Goal: Obtain resource: Download file/media

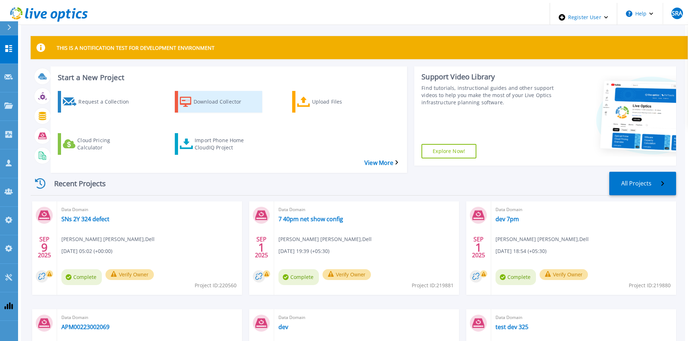
click at [213, 100] on div "Download Collector" at bounding box center [223, 102] width 58 height 18
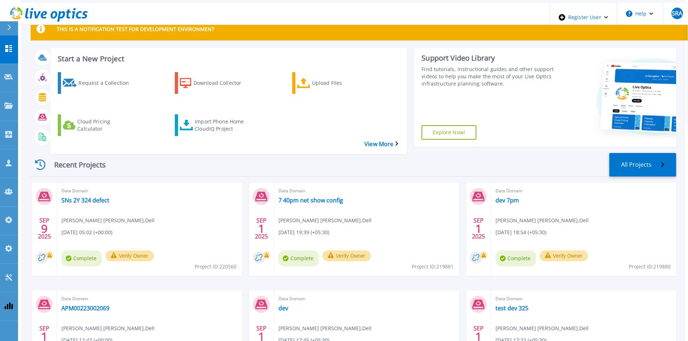
scroll to position [36, 0]
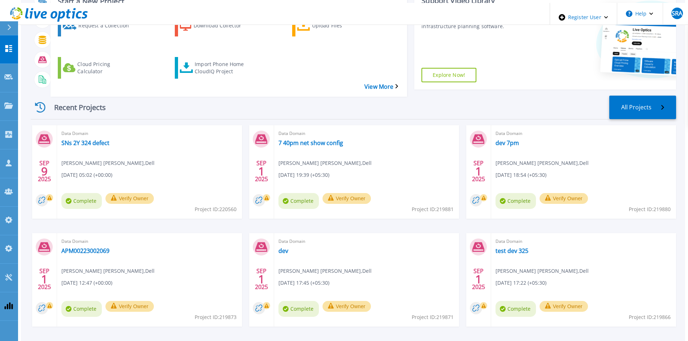
scroll to position [89, 0]
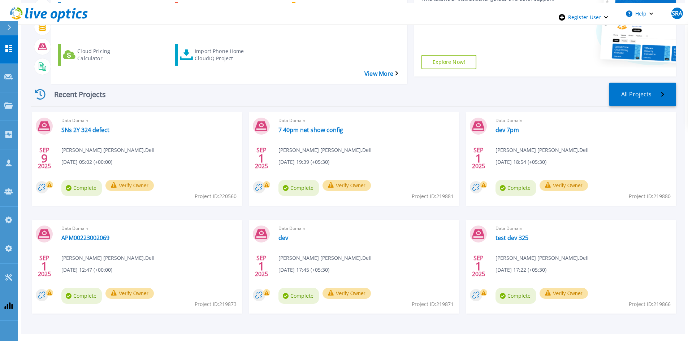
click at [378, 341] on footer "Privacy Policy Cookies Ads & Email Telemetry [PERSON_NAME] Support Version: 2.0…" at bounding box center [352, 345] width 665 height 22
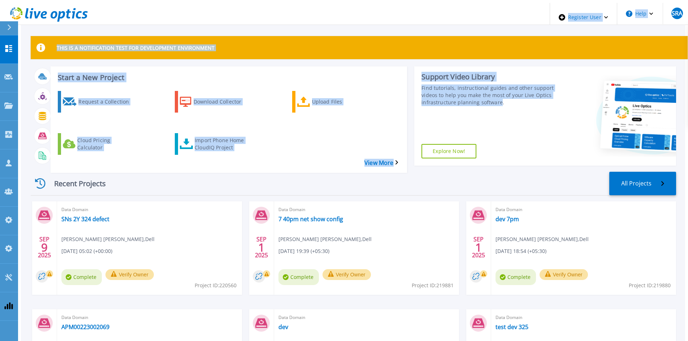
drag, startPoint x: 500, startPoint y: 103, endPoint x: 51, endPoint y: 2, distance: 460.8
click at [15, 5] on div "Register User Help SRA Dell Admin User Syeda Rabiya Alam Syeda.Alam@dell.com De…" at bounding box center [344, 159] width 682 height 313
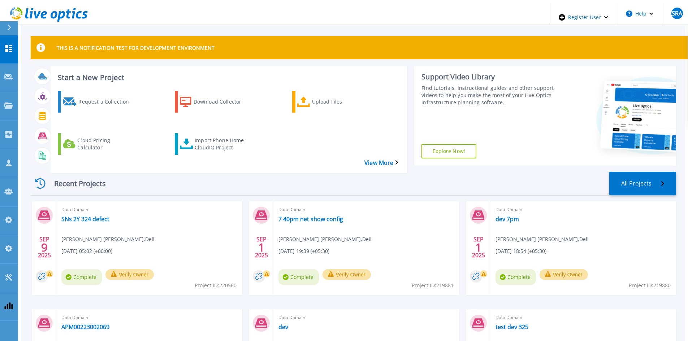
click at [200, 20] on header "Register User Help SRA Dell Admin User Syeda Rabiya Alam Syeda.Alam@dell.com De…" at bounding box center [347, 14] width 688 height 22
click at [307, 175] on div "Recent Projects All Projects" at bounding box center [353, 184] width 645 height 24
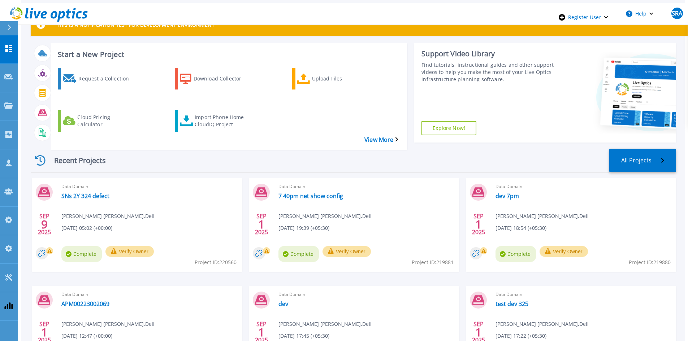
scroll to position [36, 0]
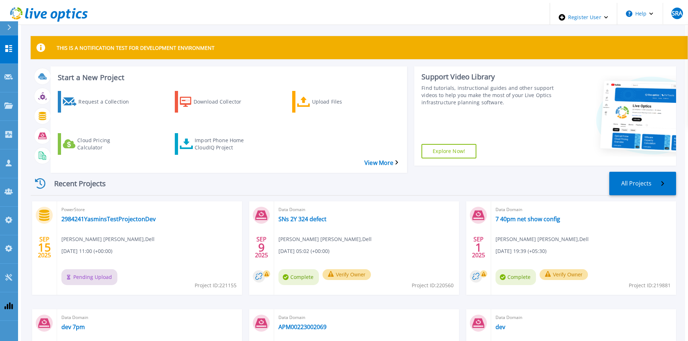
click at [273, 172] on div "Recent Projects All Projects" at bounding box center [353, 184] width 645 height 24
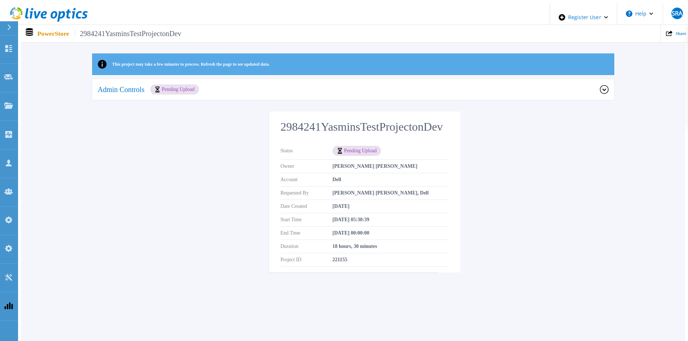
click at [576, 190] on div "This project may take a few minutes to process. Refresh the page to see updated…" at bounding box center [353, 167] width 664 height 228
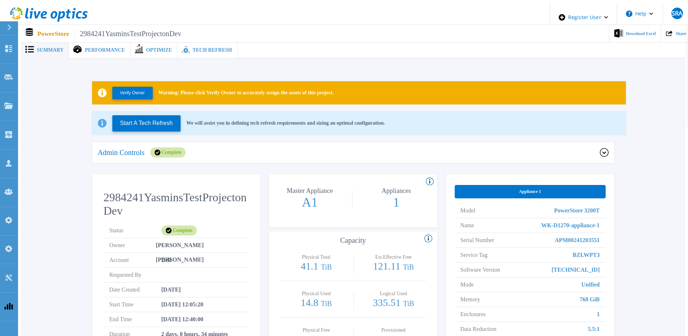
click at [241, 151] on div "Admin Controls Complete" at bounding box center [349, 152] width 502 height 10
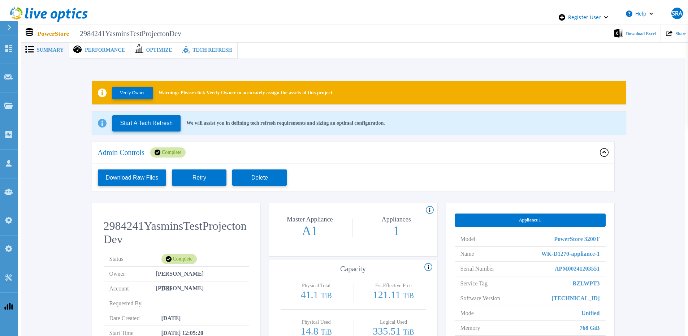
click at [342, 164] on div "Download Raw Files Retry Delete" at bounding box center [353, 178] width 522 height 28
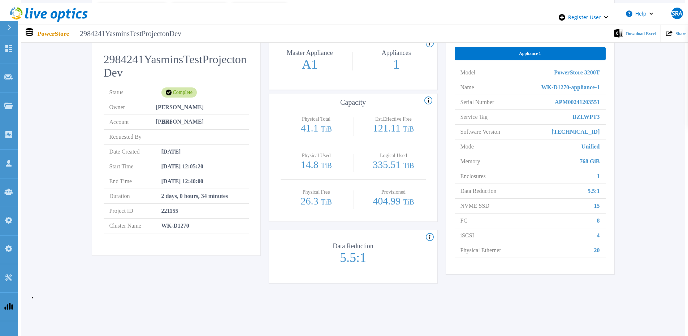
scroll to position [177, 0]
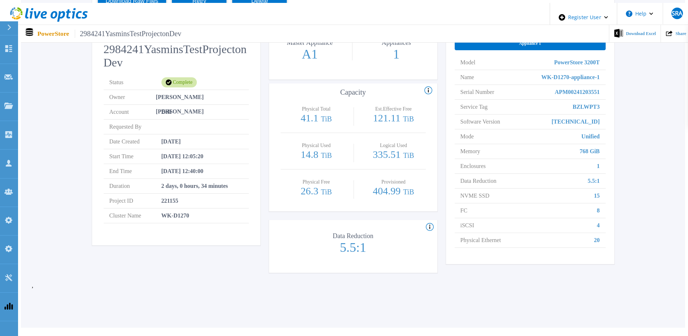
click at [526, 303] on div "Summary Performance Optimize Tech Refresh Verify Owner Warning: Please click Ve…" at bounding box center [353, 76] width 664 height 501
click at [456, 287] on div "Summary Performance Optimize Tech Refresh Verify Owner Warning: Please click Ve…" at bounding box center [353, 76] width 664 height 501
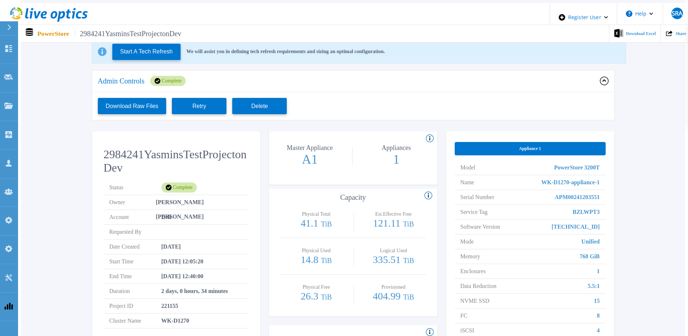
scroll to position [72, 0]
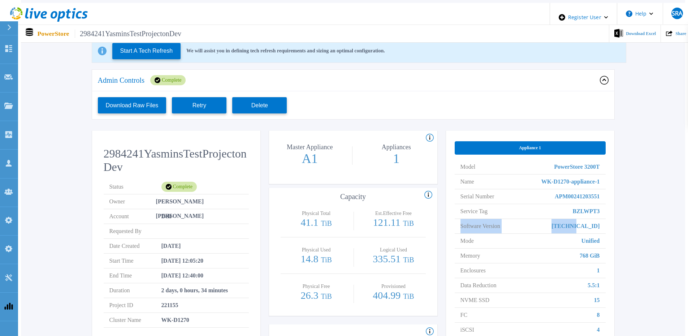
drag, startPoint x: 458, startPoint y: 221, endPoint x: 606, endPoint y: 222, distance: 147.7
click at [606, 222] on div "Appliance 1 Model PowerStore 3200T Name WK-D1270-appliance-1 Serial Number APM0…" at bounding box center [530, 250] width 168 height 238
drag, startPoint x: 584, startPoint y: 223, endPoint x: 604, endPoint y: 221, distance: 20.3
click at [604, 221] on li "Software Version 4.1.0.1" at bounding box center [530, 226] width 151 height 15
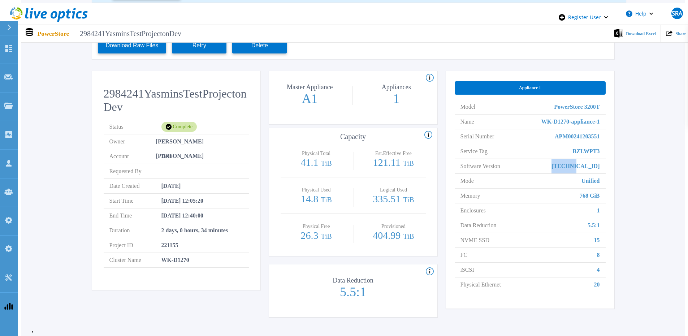
scroll to position [177, 0]
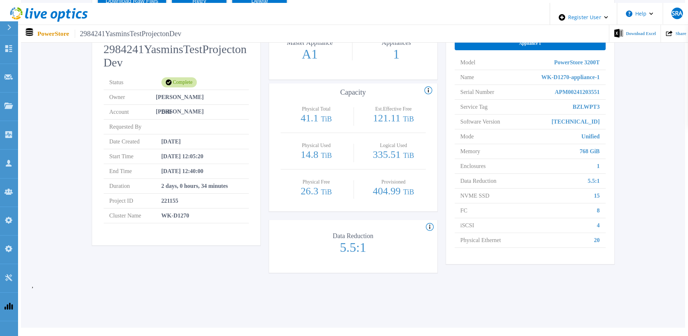
click at [614, 224] on div "Appliance 1 Model PowerStore 3200T Name WK-D1270-appliance-1 Serial Number APM0…" at bounding box center [530, 145] width 168 height 238
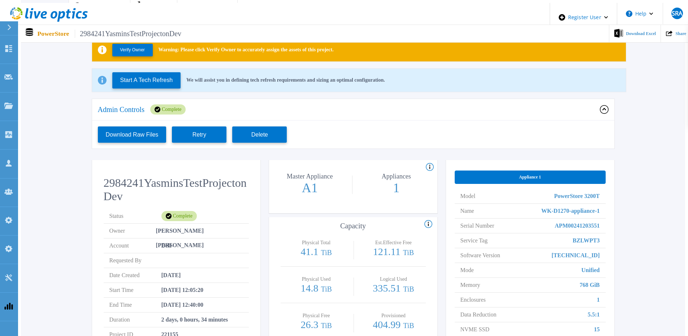
scroll to position [0, 0]
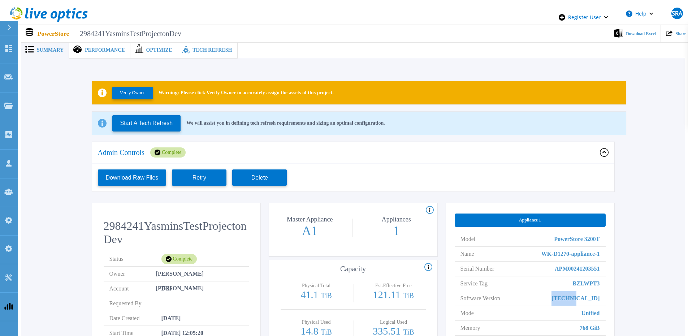
drag, startPoint x: 579, startPoint y: 294, endPoint x: 607, endPoint y: 295, distance: 27.5
click at [607, 295] on div "Appliance 1 Model PowerStore 3200T Name WK-D1270-appliance-1 Serial Number APM0…" at bounding box center [530, 322] width 168 height 238
